Goal: Information Seeking & Learning: Learn about a topic

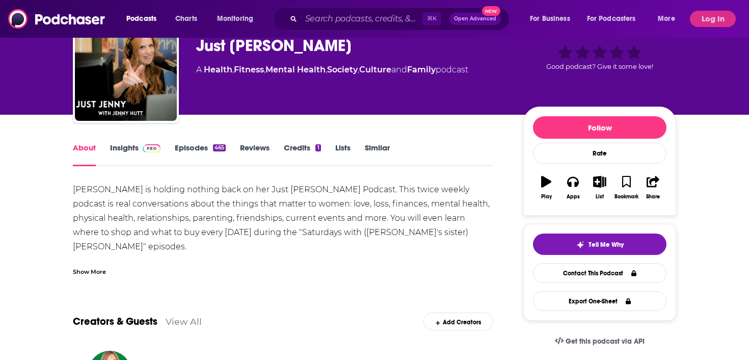
scroll to position [51, 0]
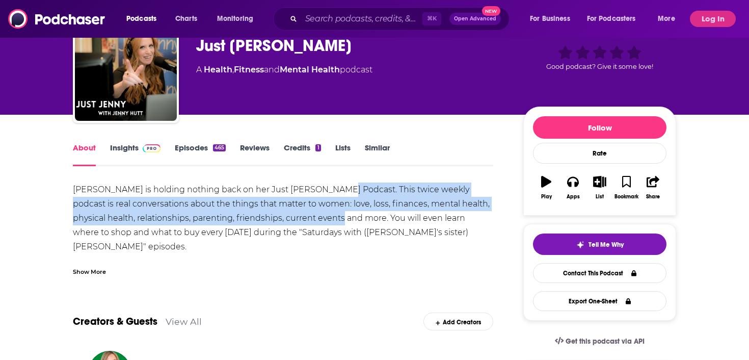
drag, startPoint x: 327, startPoint y: 189, endPoint x: 354, endPoint y: 220, distance: 41.5
click at [354, 220] on div "[PERSON_NAME] is holding nothing back on her Just [PERSON_NAME] Podcast. This t…" at bounding box center [283, 260] width 420 height 157
copy div "This twice weekly podcast is real conversations about the things that matter to…"
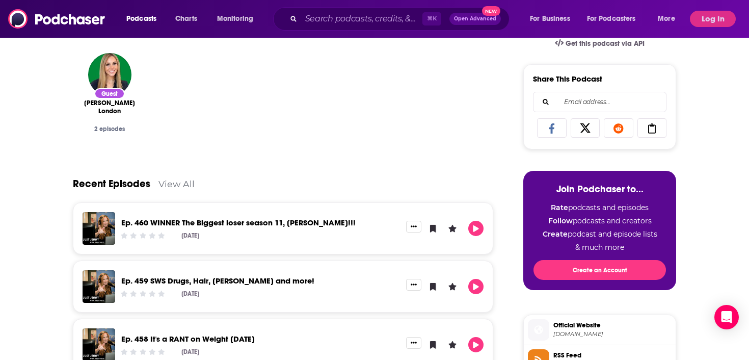
scroll to position [481, 0]
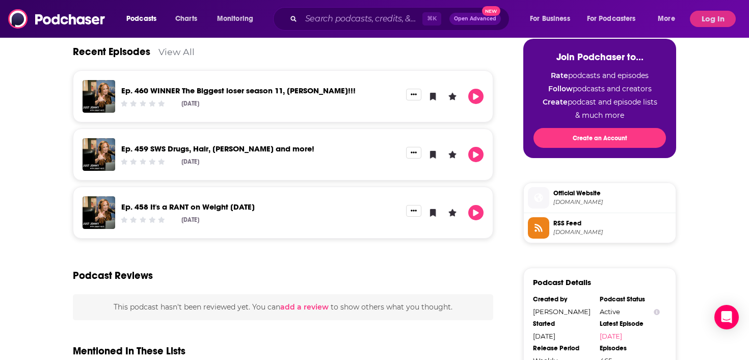
click at [292, 91] on link "Ep. 460 WINNER The Biggest loser season 11, [PERSON_NAME]!!!" at bounding box center [238, 91] width 234 height 10
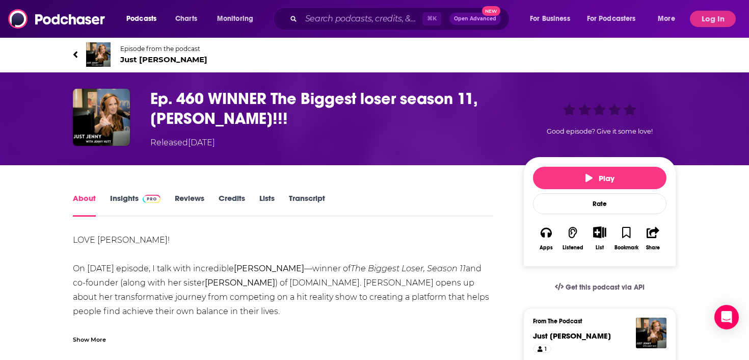
click at [299, 204] on link "Transcript" at bounding box center [307, 204] width 36 height 23
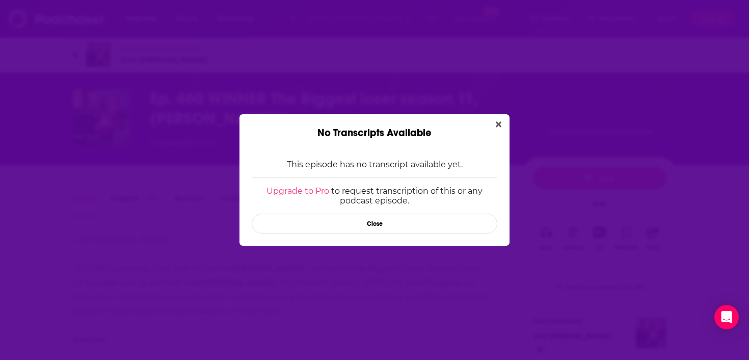
click at [350, 234] on div "This episode has no transcript available yet. Upgrade to Pro to request transcr…" at bounding box center [375, 192] width 270 height 107
click at [350, 220] on button "Close" at bounding box center [375, 224] width 246 height 20
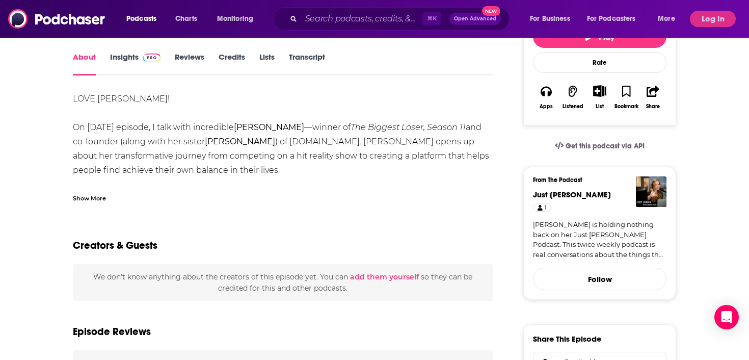
scroll to position [103, 0]
